Goal: Find specific page/section: Find specific page/section

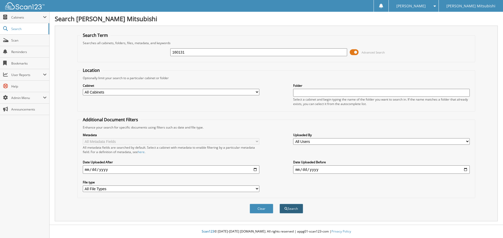
type input "160131"
click at [293, 210] on button "Search" at bounding box center [291, 209] width 24 height 10
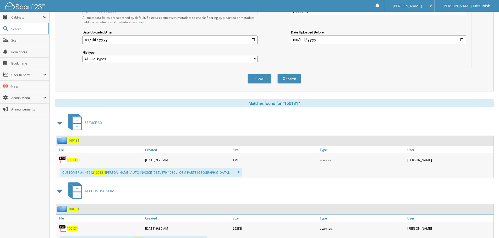
scroll to position [131, 0]
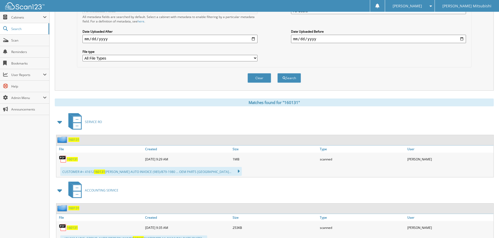
click at [73, 160] on span "160131" at bounding box center [72, 159] width 11 height 4
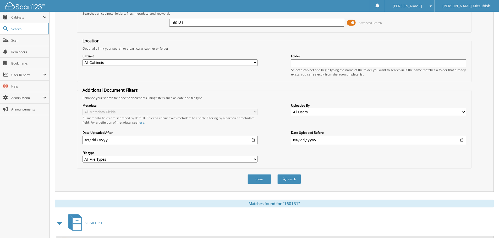
scroll to position [0, 0]
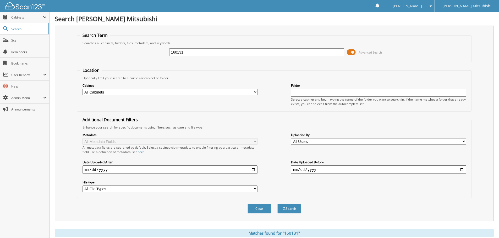
drag, startPoint x: 168, startPoint y: 54, endPoint x: 137, endPoint y: 55, distance: 30.4
click at [137, 55] on div "160131 Advanced Search" at bounding box center [274, 52] width 389 height 14
type input "162236"
click at [277, 204] on button "Search" at bounding box center [289, 209] width 24 height 10
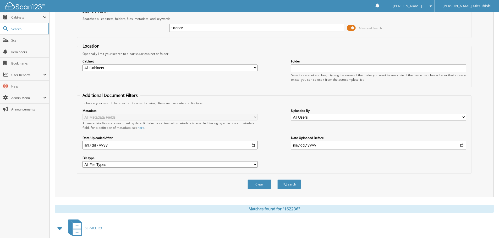
scroll to position [86, 0]
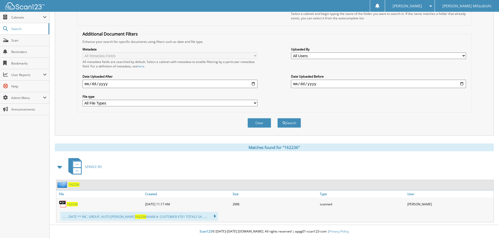
click at [69, 205] on span "162236" at bounding box center [72, 204] width 11 height 4
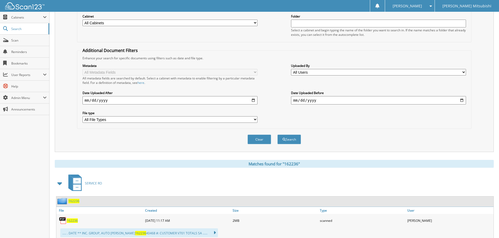
scroll to position [0, 0]
